Goal: Task Accomplishment & Management: Use online tool/utility

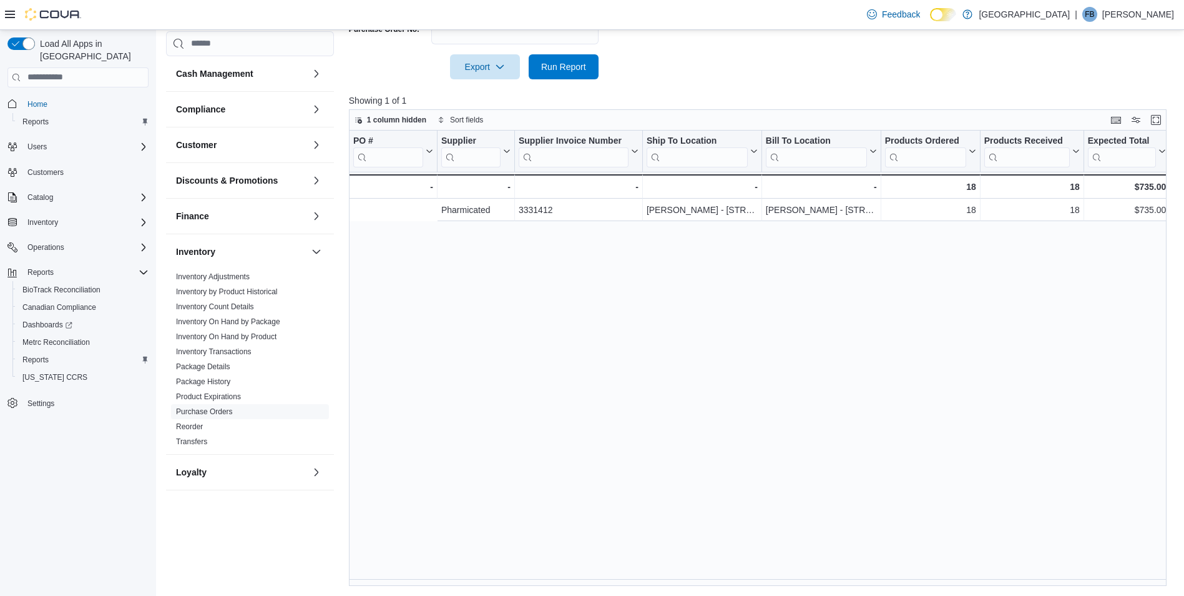
scroll to position [0, 276]
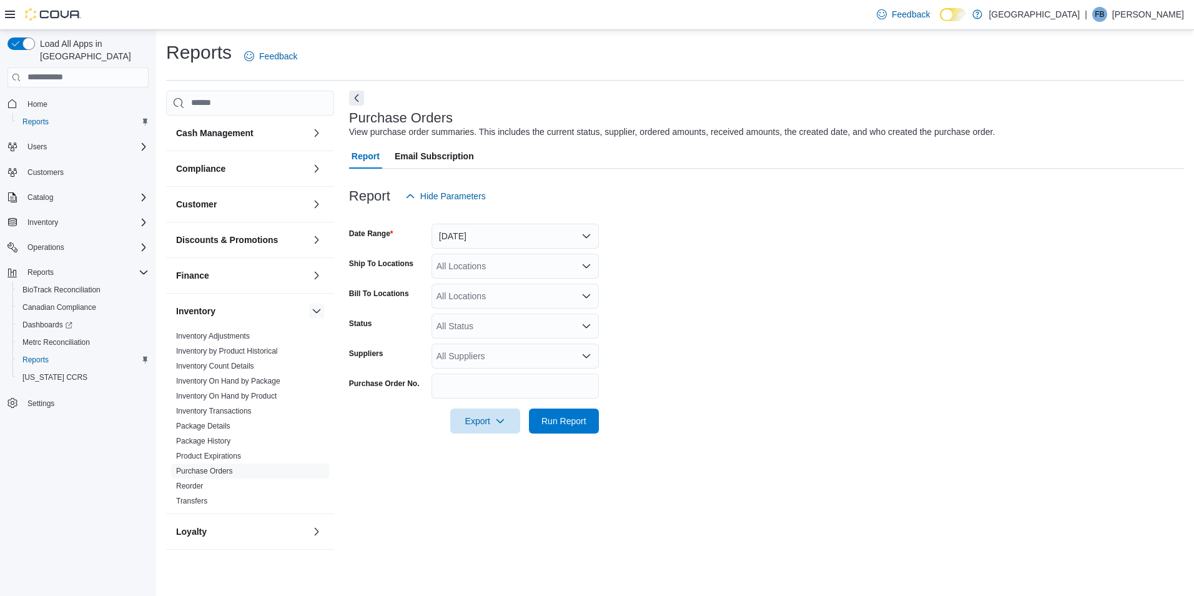
click at [310, 307] on button "button" at bounding box center [316, 310] width 15 height 15
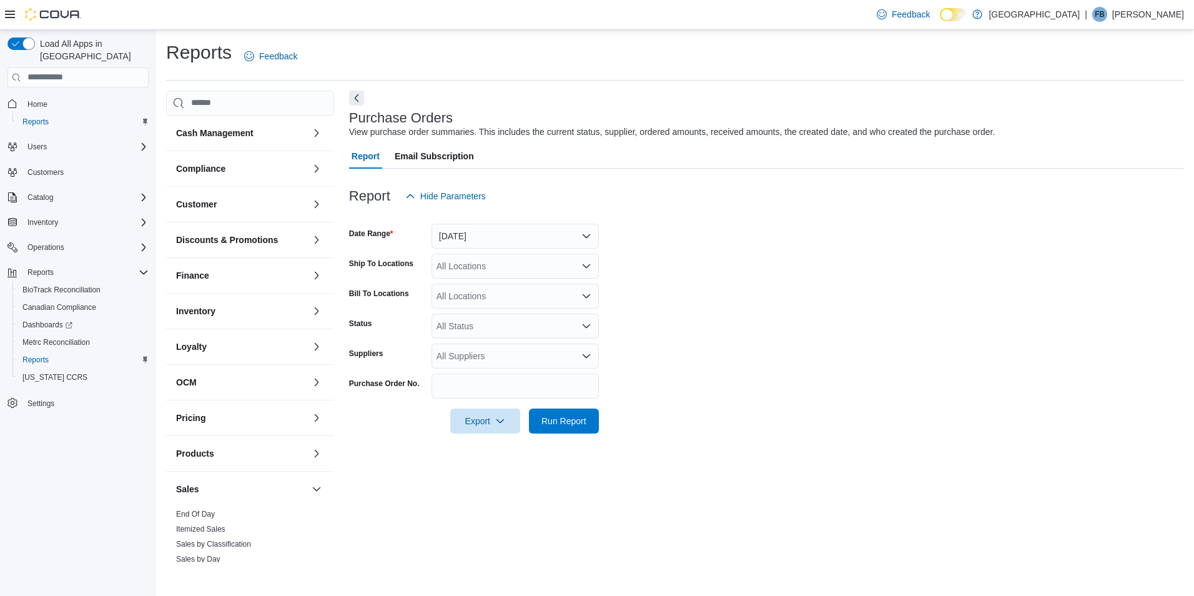
drag, startPoint x: 195, startPoint y: 511, endPoint x: 214, endPoint y: 502, distance: 21.2
click at [195, 511] on link "End Of Day" at bounding box center [195, 513] width 39 height 9
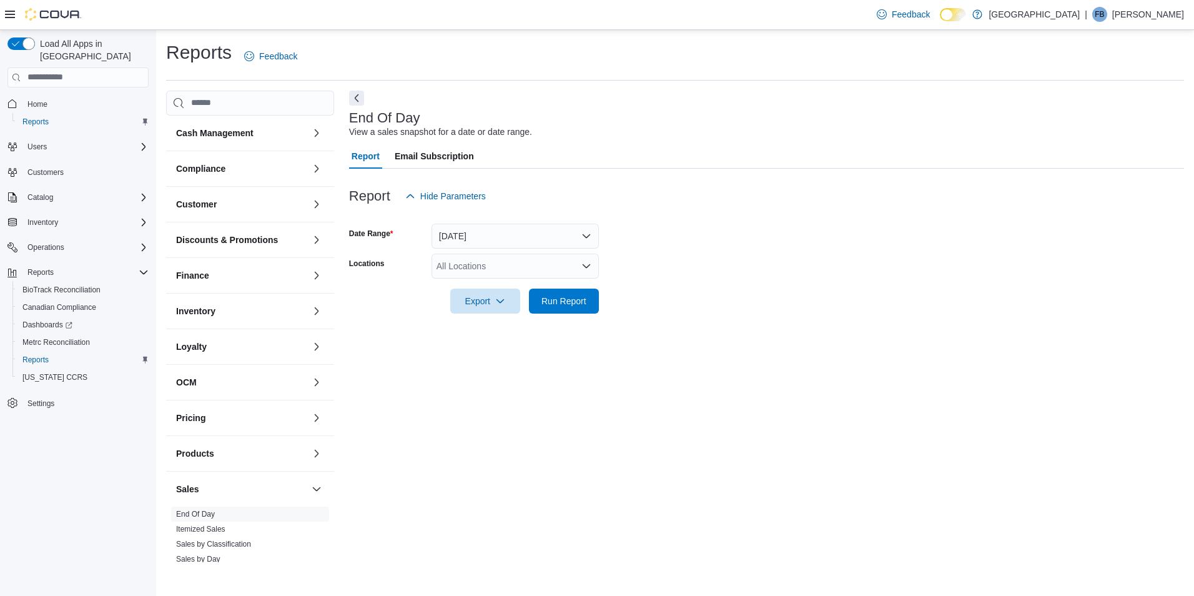
click at [471, 268] on div "All Locations" at bounding box center [514, 265] width 167 height 25
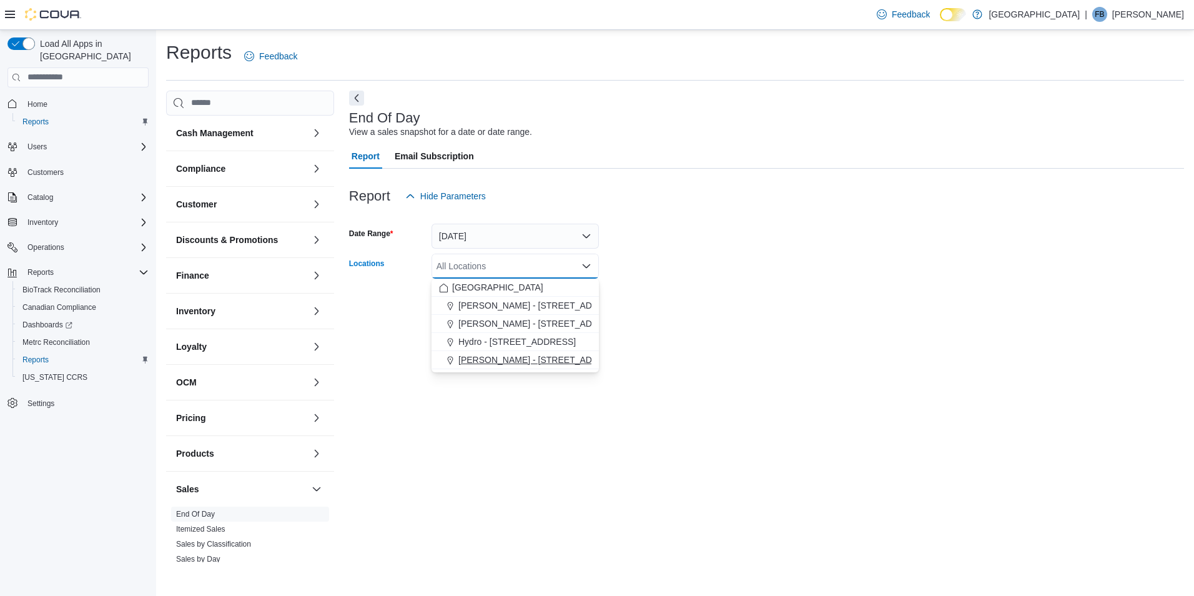
click at [511, 362] on span "[PERSON_NAME] - [STREET_ADDRESS]" at bounding box center [541, 359] width 166 height 12
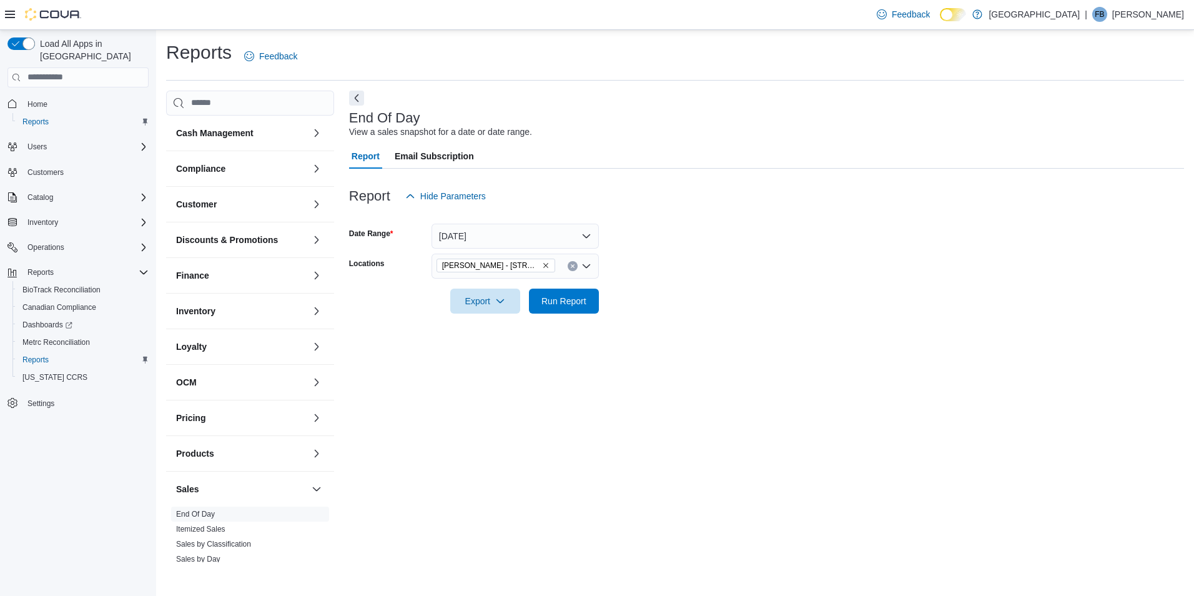
click at [675, 289] on form "Date Range [DATE] Locations [PERSON_NAME] - [STREET_ADDRESS] Export Run Report" at bounding box center [766, 261] width 835 height 105
click at [594, 297] on button "Run Report" at bounding box center [564, 300] width 70 height 25
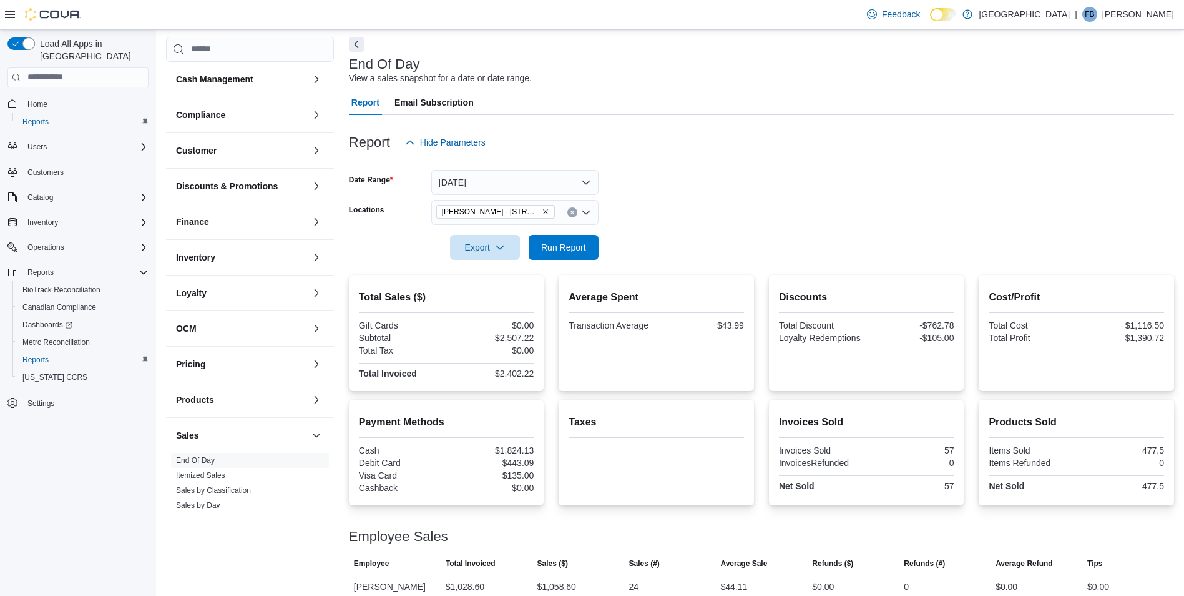
scroll to position [19, 0]
